Goal: Feedback & Contribution: Leave review/rating

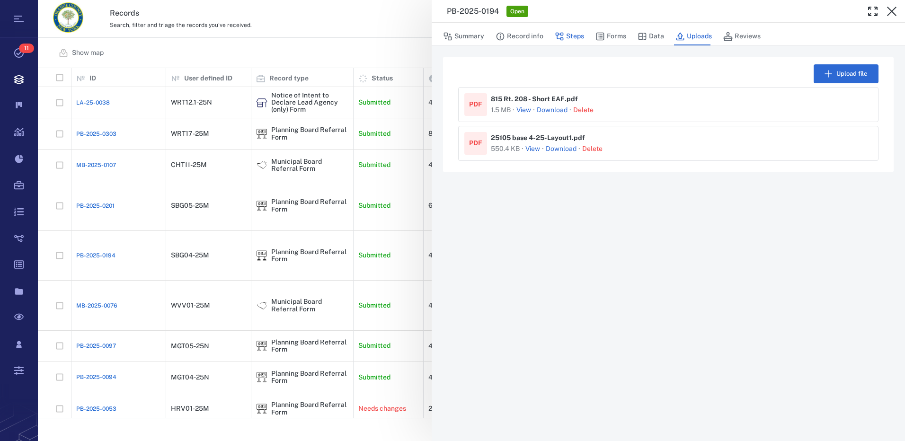
click at [564, 34] on button "Steps" at bounding box center [569, 36] width 29 height 18
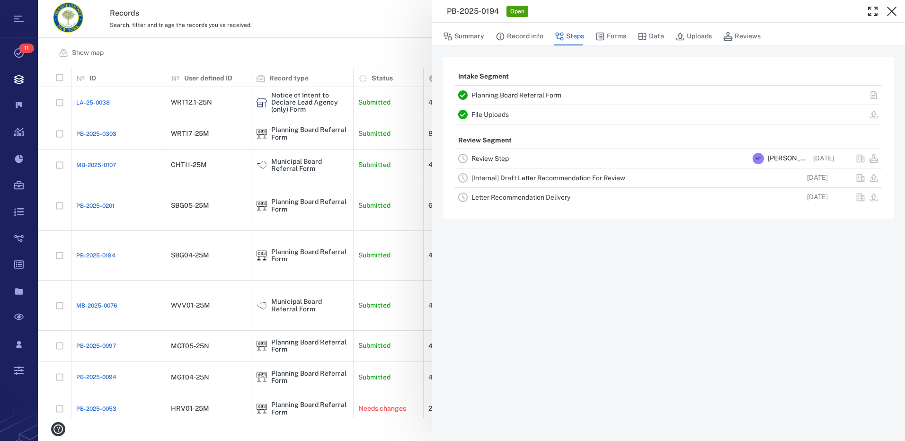
click at [505, 160] on link "Review Step" at bounding box center [489, 159] width 37 height 8
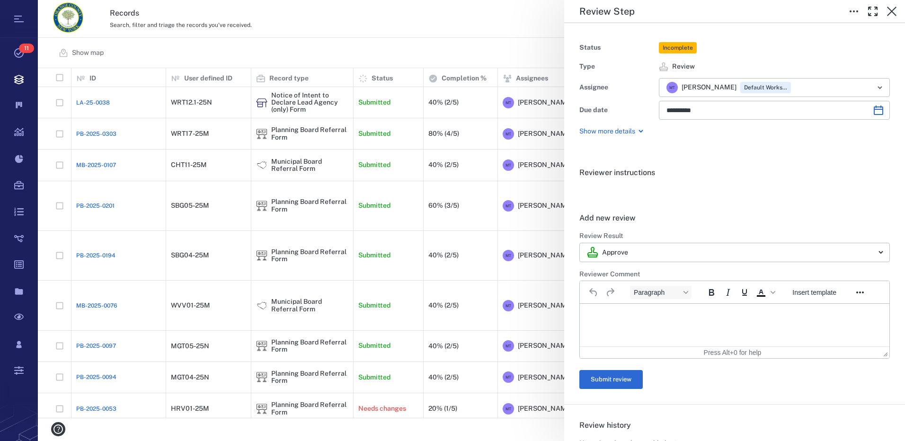
click at [628, 317] on p "Rich Text Area. Press ALT-0 for help." at bounding box center [734, 315] width 293 height 9
click at [627, 379] on button "Submit review" at bounding box center [610, 379] width 63 height 19
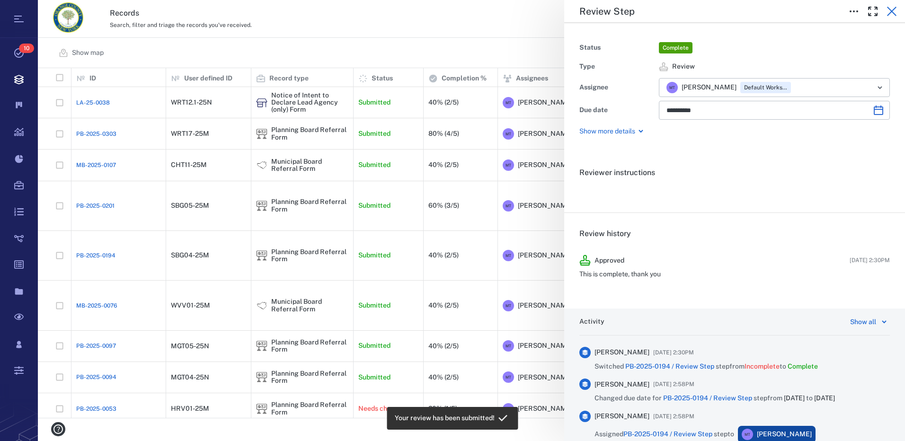
click at [895, 11] on icon "button" at bounding box center [891, 11] width 11 height 11
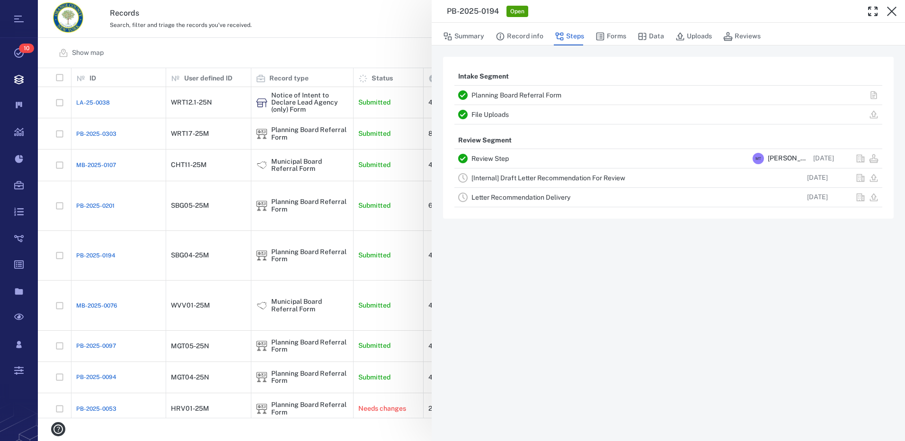
click at [528, 177] on link "[Internal] Draft Letter Recommendation For Review" at bounding box center [548, 178] width 154 height 8
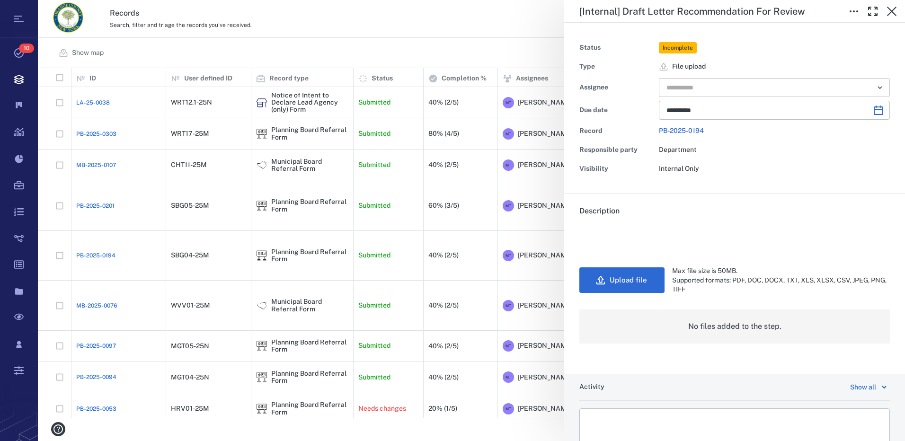
click at [874, 92] on icon "Open" at bounding box center [879, 87] width 11 height 11
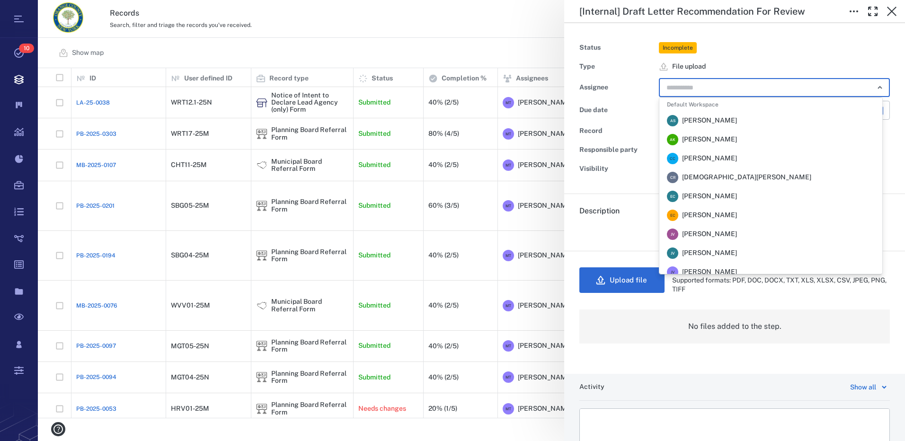
click at [693, 124] on span "[PERSON_NAME]" at bounding box center [709, 120] width 55 height 9
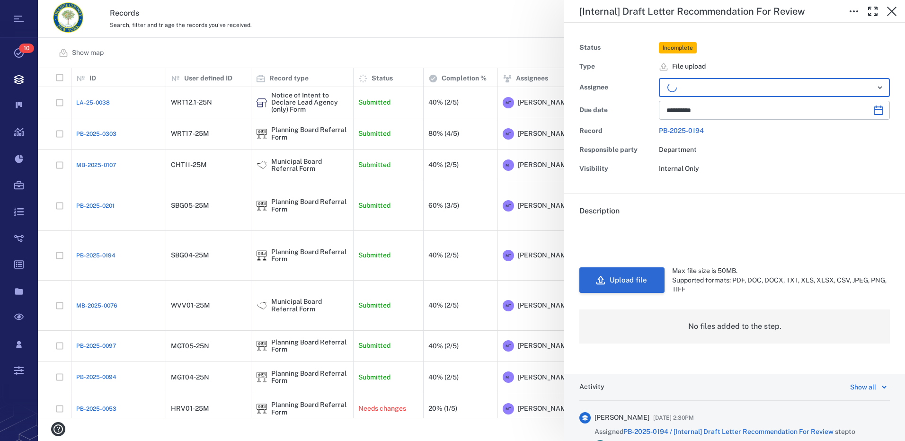
click at [622, 286] on button "Upload file" at bounding box center [621, 280] width 85 height 26
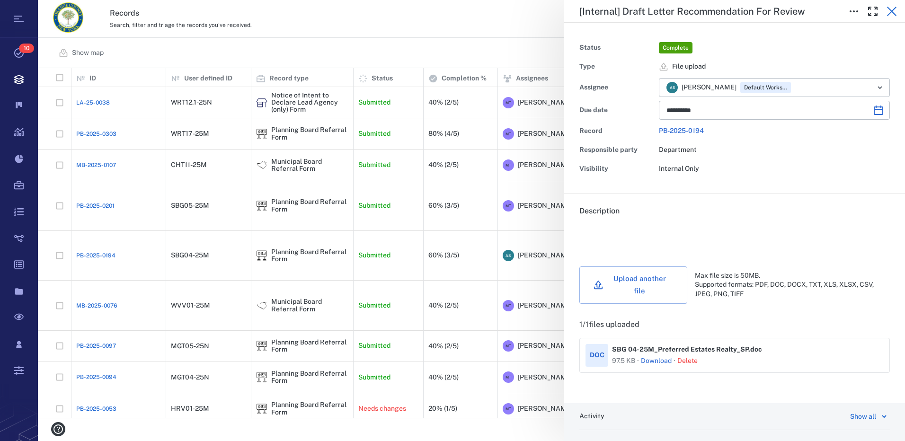
click at [889, 14] on icon "button" at bounding box center [891, 11] width 9 height 9
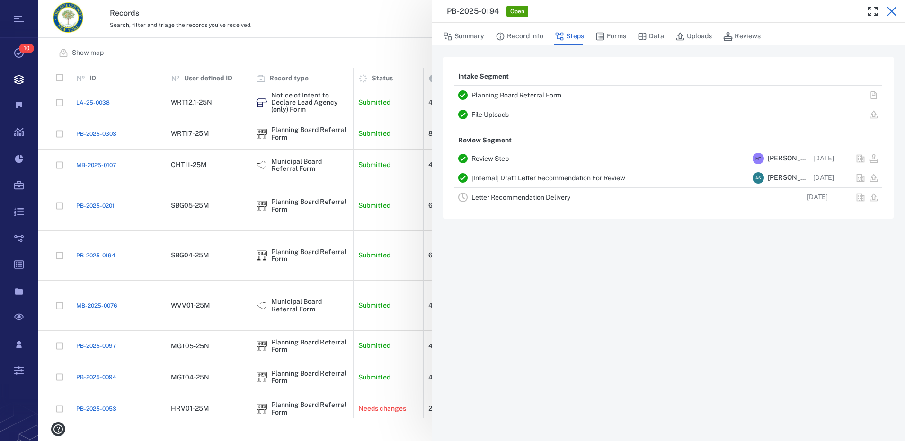
click at [891, 9] on icon "button" at bounding box center [891, 11] width 11 height 11
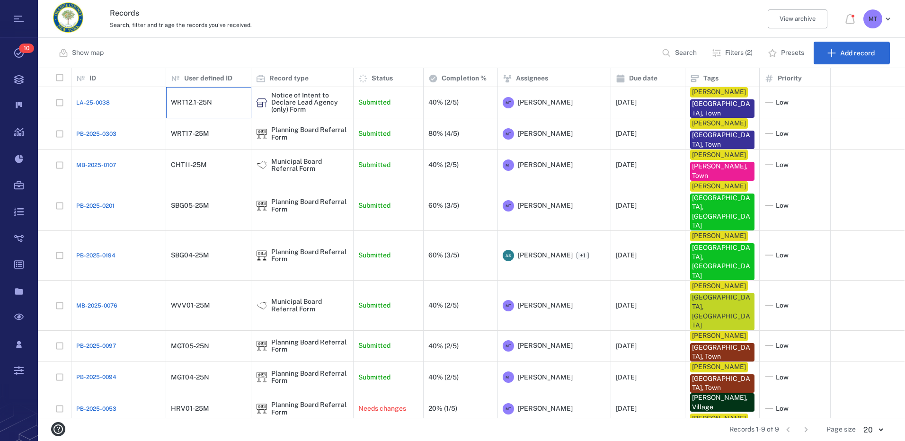
click at [206, 101] on div "WRT12.1-25N" at bounding box center [191, 102] width 41 height 7
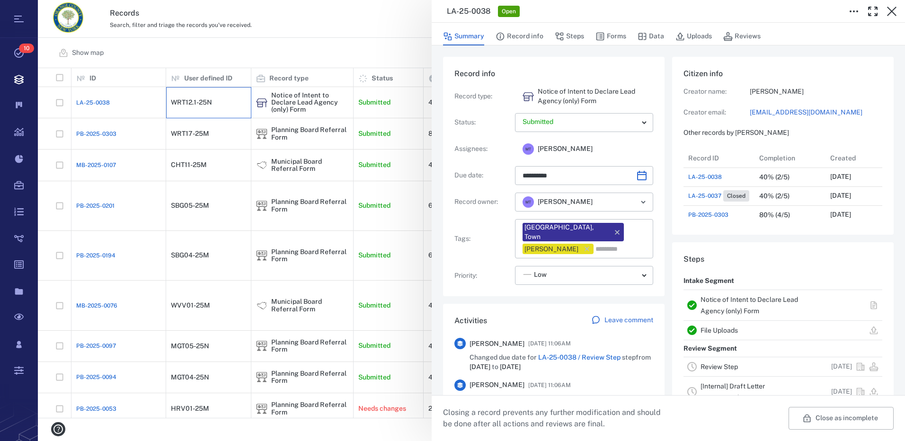
scroll to position [8, 8]
click at [619, 37] on button "Forms" at bounding box center [610, 36] width 31 height 18
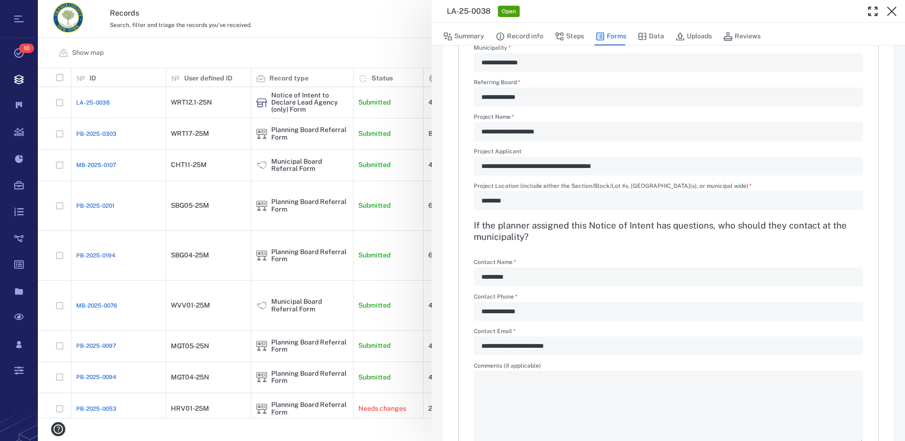
scroll to position [75, 0]
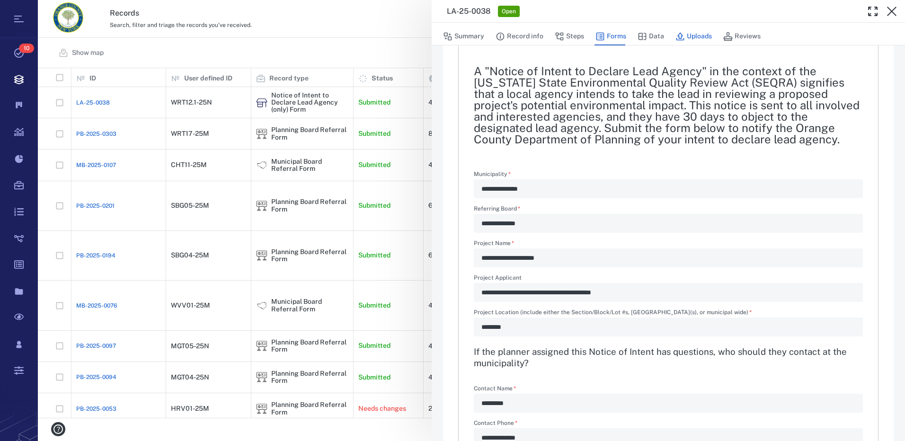
click at [685, 35] on button "Uploads" at bounding box center [693, 36] width 36 height 18
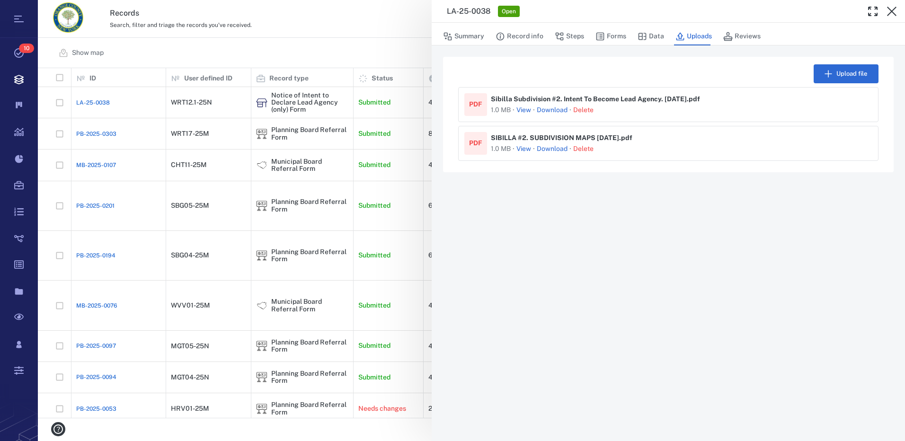
click at [527, 148] on button "View" at bounding box center [523, 148] width 15 height 9
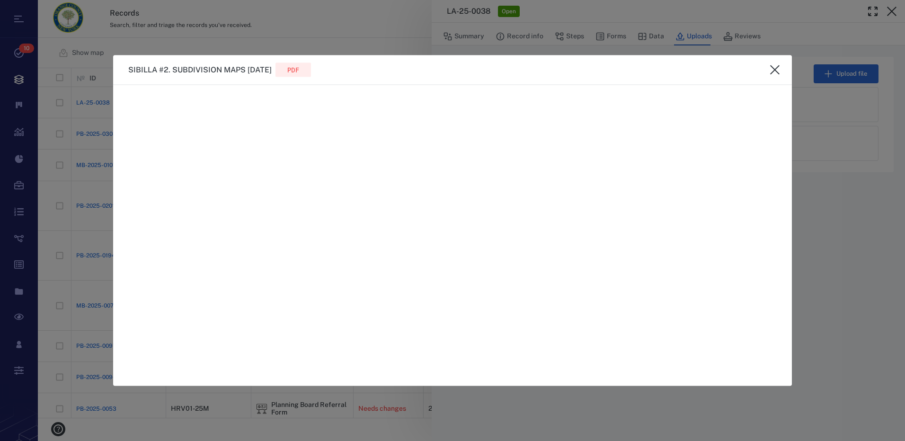
click at [780, 69] on icon "close" at bounding box center [774, 69] width 11 height 11
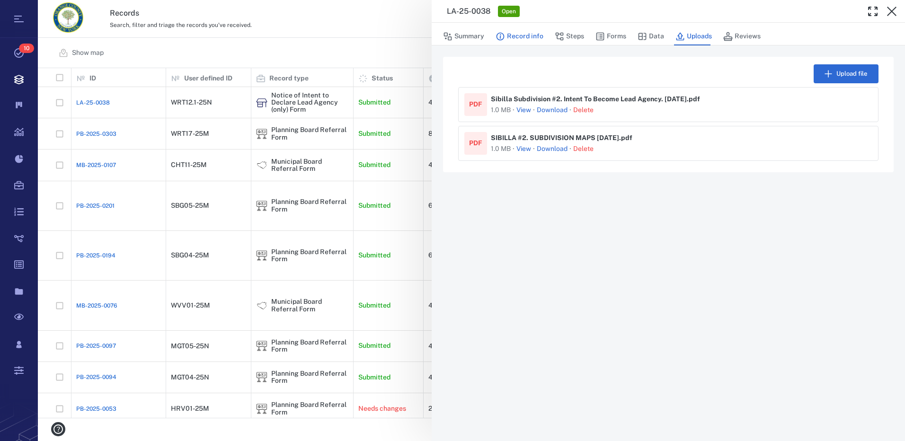
click at [540, 37] on button "Record info" at bounding box center [519, 36] width 48 height 18
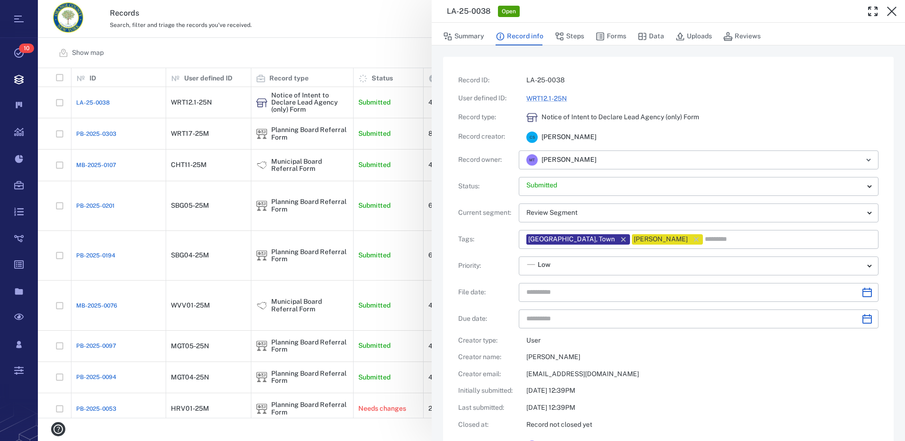
type input "**********"
click at [569, 36] on button "Steps" at bounding box center [569, 36] width 29 height 18
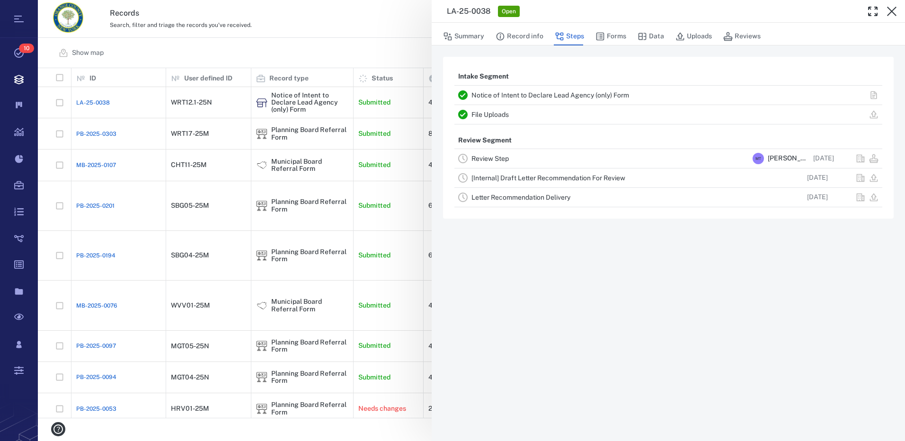
click at [502, 157] on link "Review Step" at bounding box center [489, 159] width 37 height 8
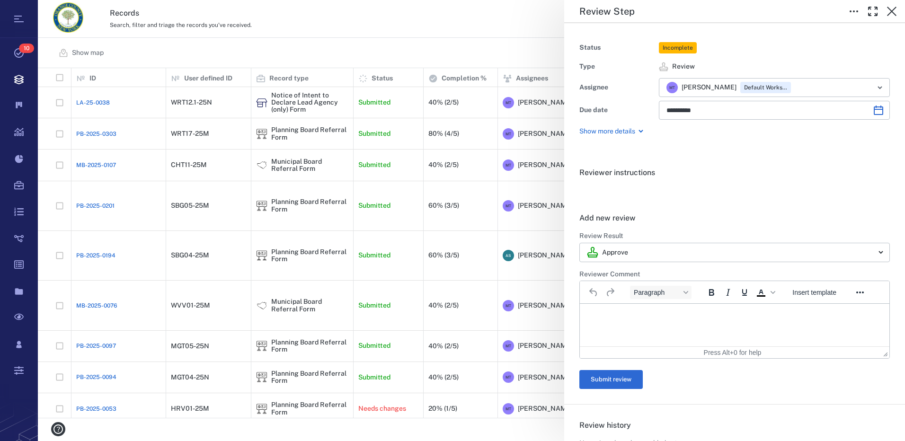
click at [640, 309] on html at bounding box center [734, 316] width 309 height 24
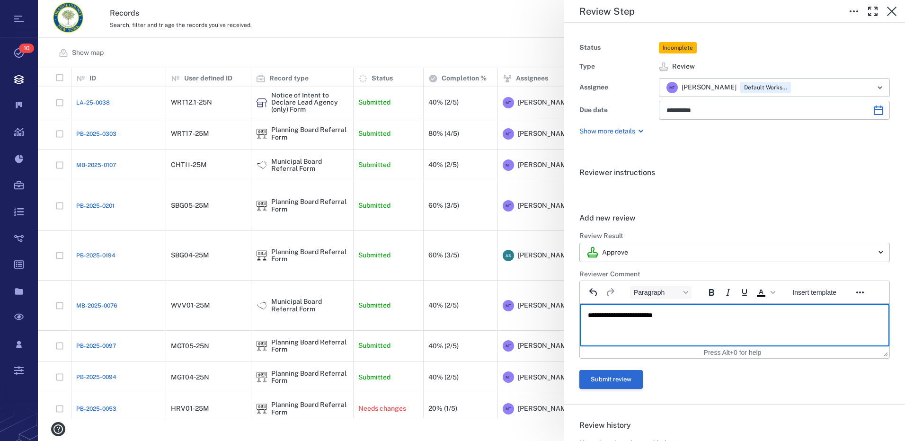
click at [639, 383] on button "Submit review" at bounding box center [610, 379] width 63 height 19
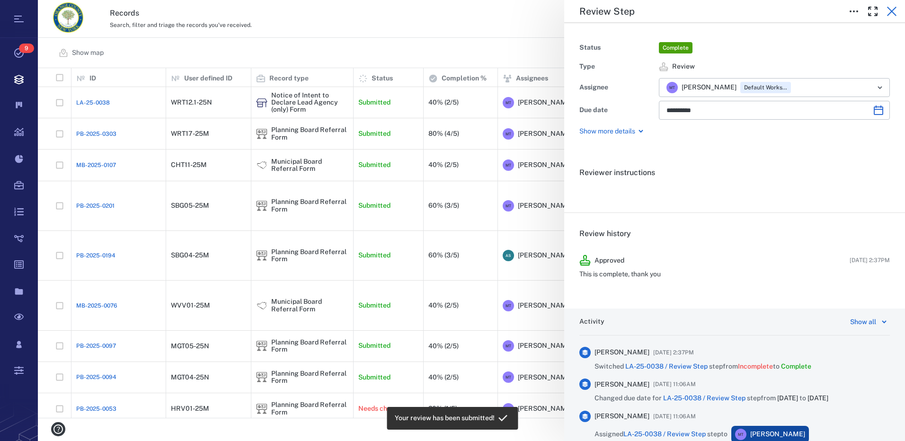
click at [891, 14] on icon "button" at bounding box center [891, 11] width 11 height 11
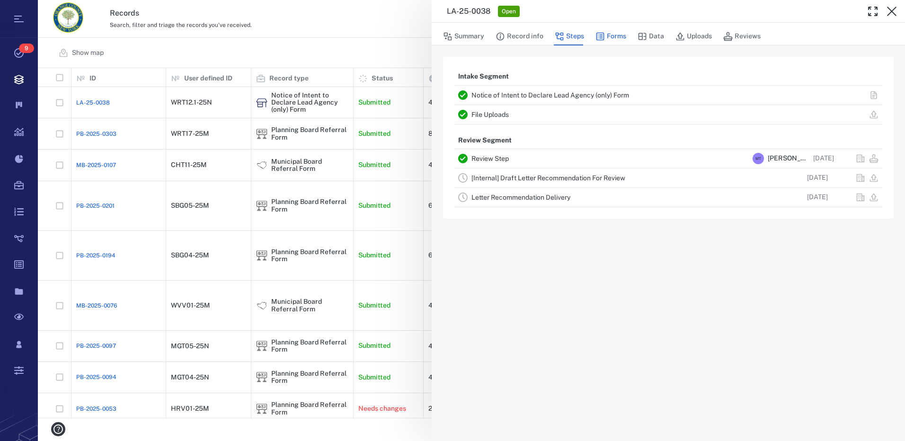
click at [614, 37] on button "Forms" at bounding box center [610, 36] width 31 height 18
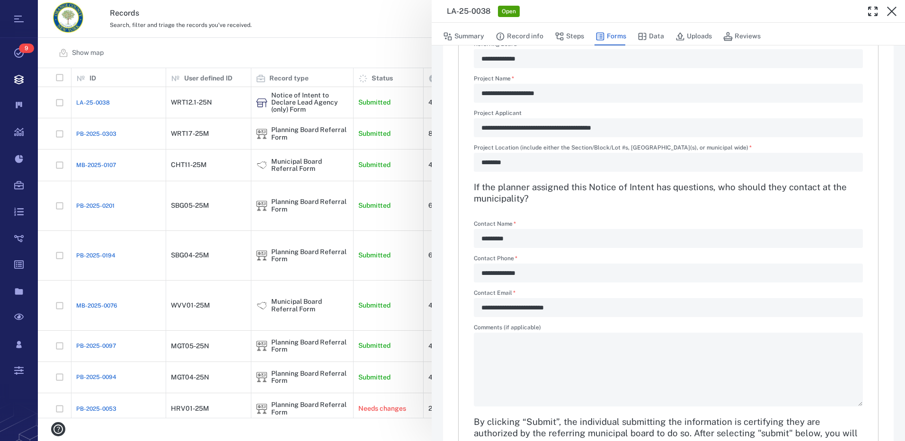
scroll to position [312, 0]
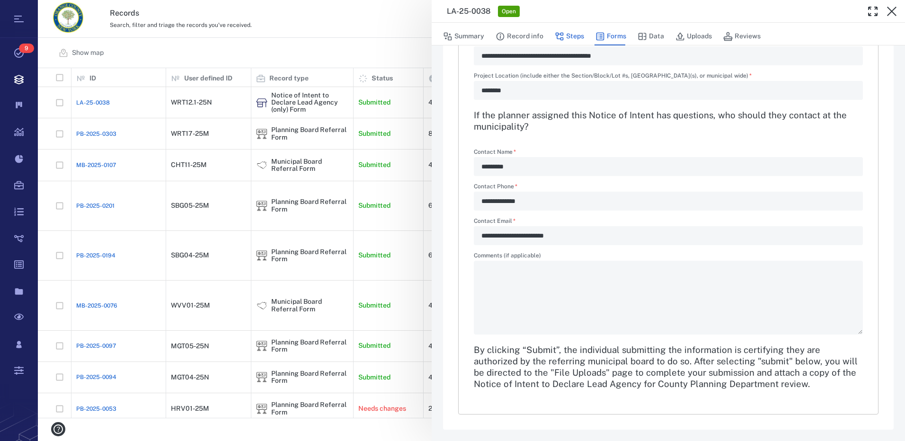
click at [575, 35] on button "Steps" at bounding box center [569, 36] width 29 height 18
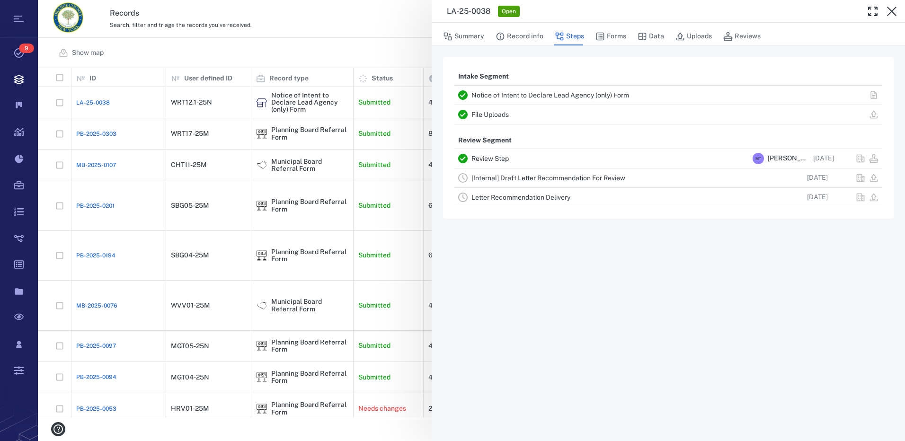
click at [519, 177] on link "[Internal] Draft Letter Recommendation For Review" at bounding box center [548, 178] width 154 height 8
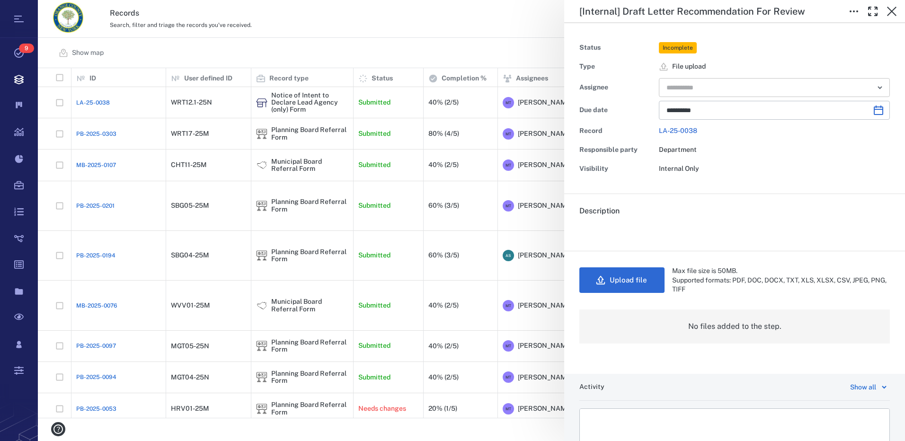
click at [878, 87] on icon "Open" at bounding box center [880, 88] width 4 height 2
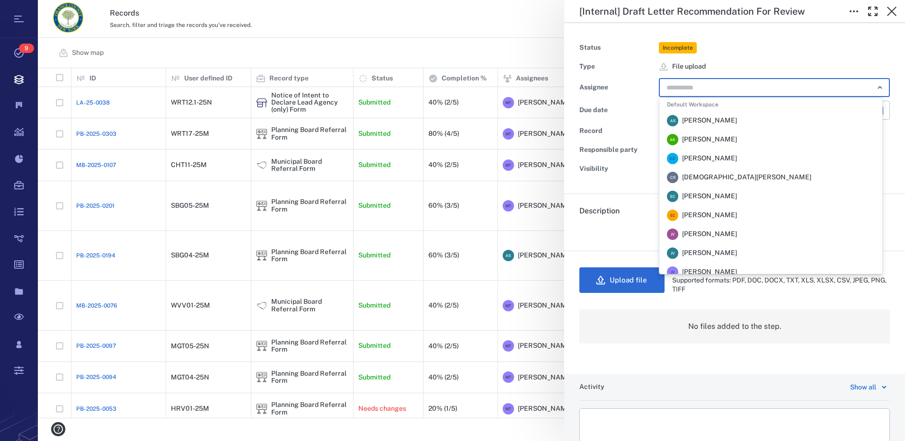
click at [693, 122] on span "[PERSON_NAME]" at bounding box center [709, 120] width 55 height 9
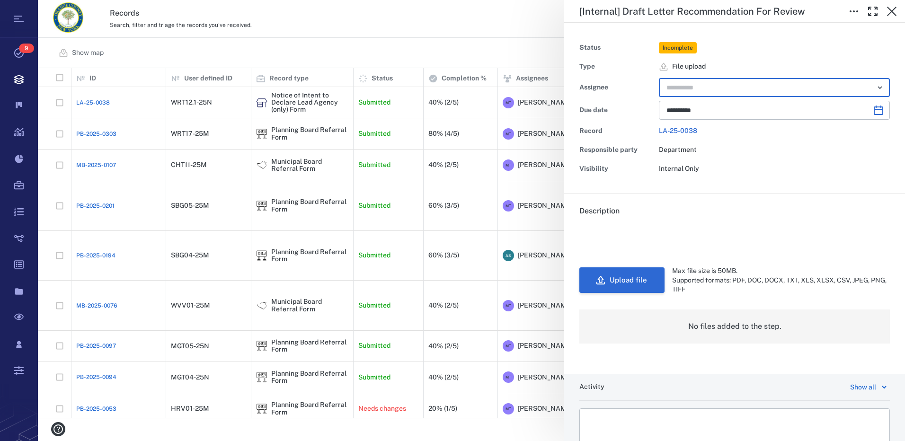
click at [643, 283] on button "Upload file" at bounding box center [621, 280] width 85 height 26
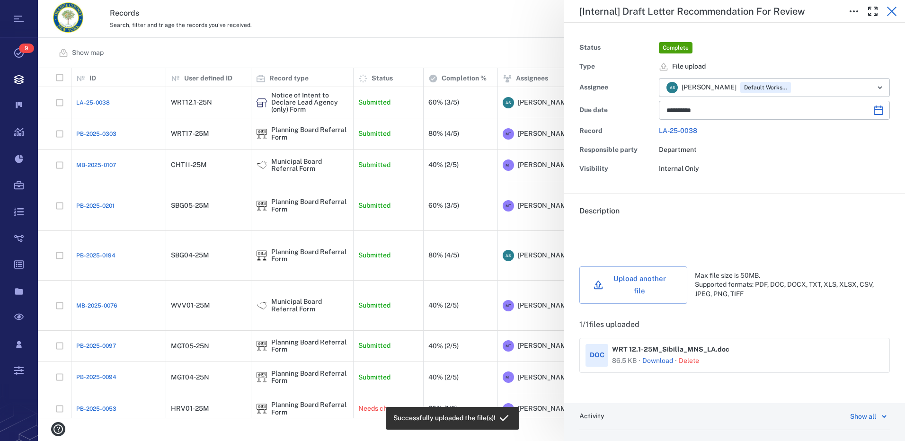
click at [891, 9] on icon "button" at bounding box center [891, 11] width 11 height 11
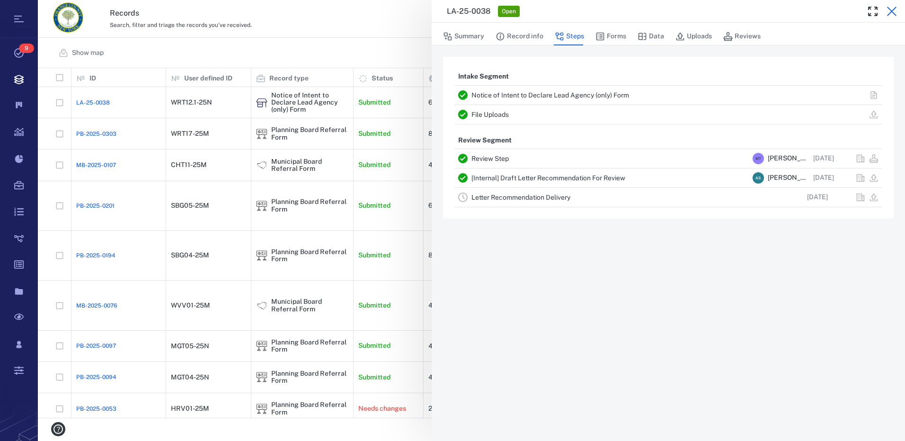
click at [893, 11] on icon "button" at bounding box center [891, 11] width 11 height 11
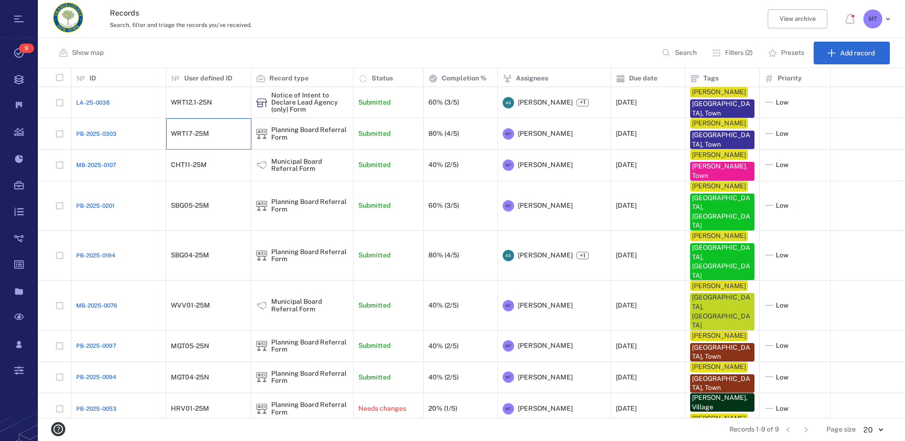
click at [204, 134] on div "WRT17-25M" at bounding box center [190, 133] width 38 height 7
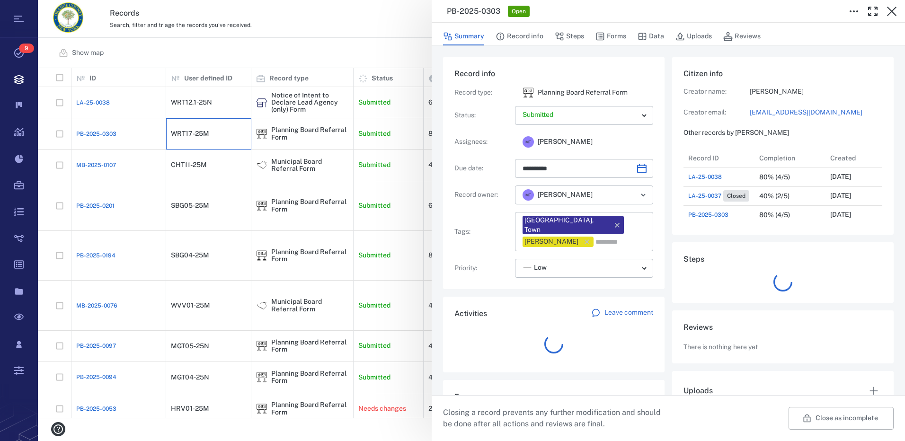
scroll to position [492, 181]
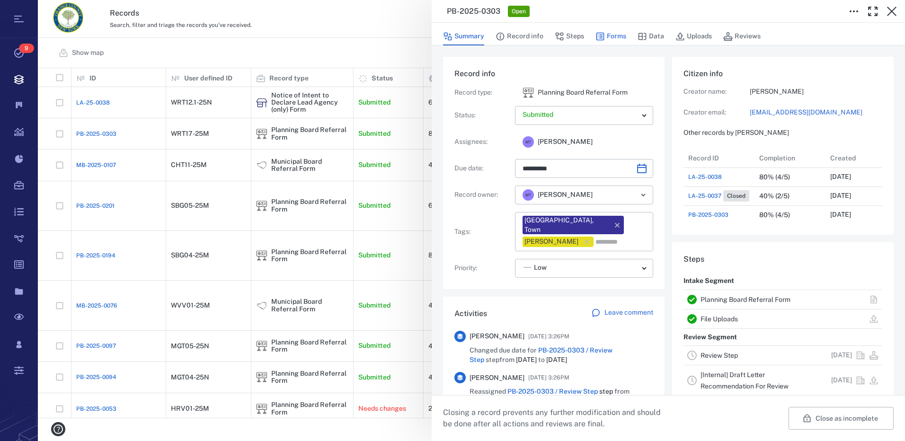
click at [617, 39] on button "Forms" at bounding box center [610, 36] width 31 height 18
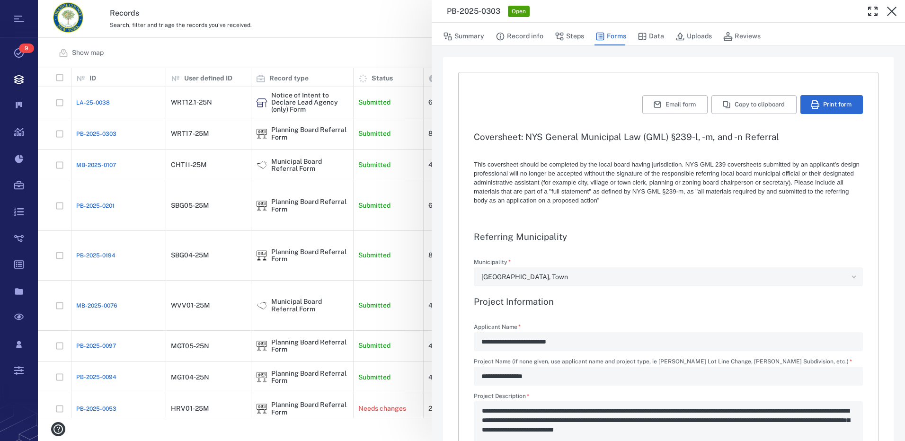
type textarea "*"
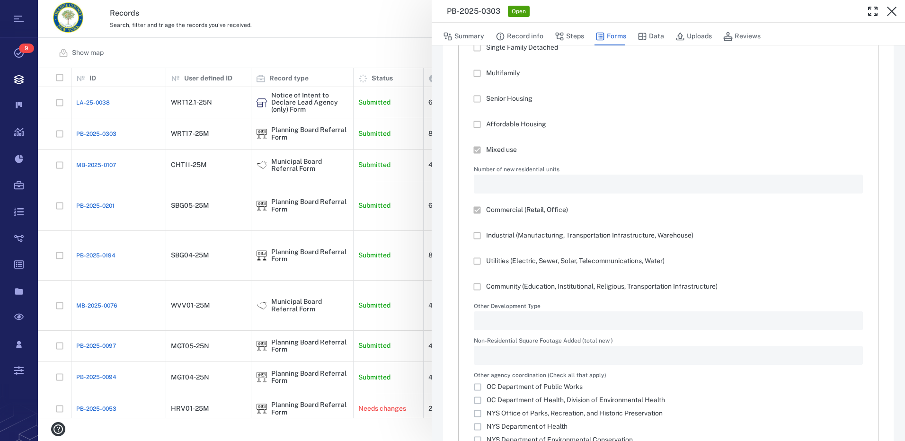
scroll to position [1183, 0]
